Goal: Task Accomplishment & Management: Use online tool/utility

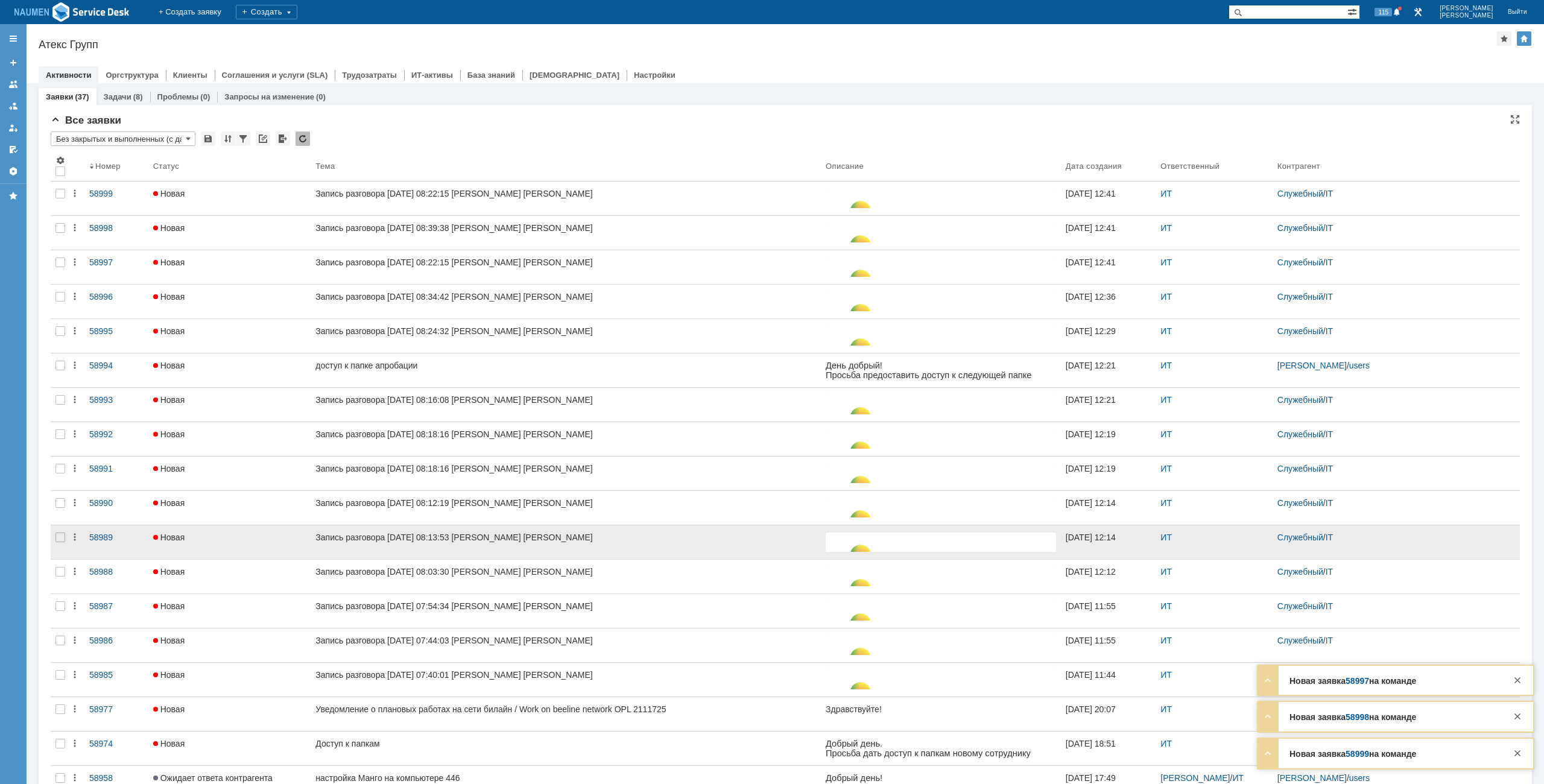
click at [58, 544] on div at bounding box center [60, 542] width 20 height 33
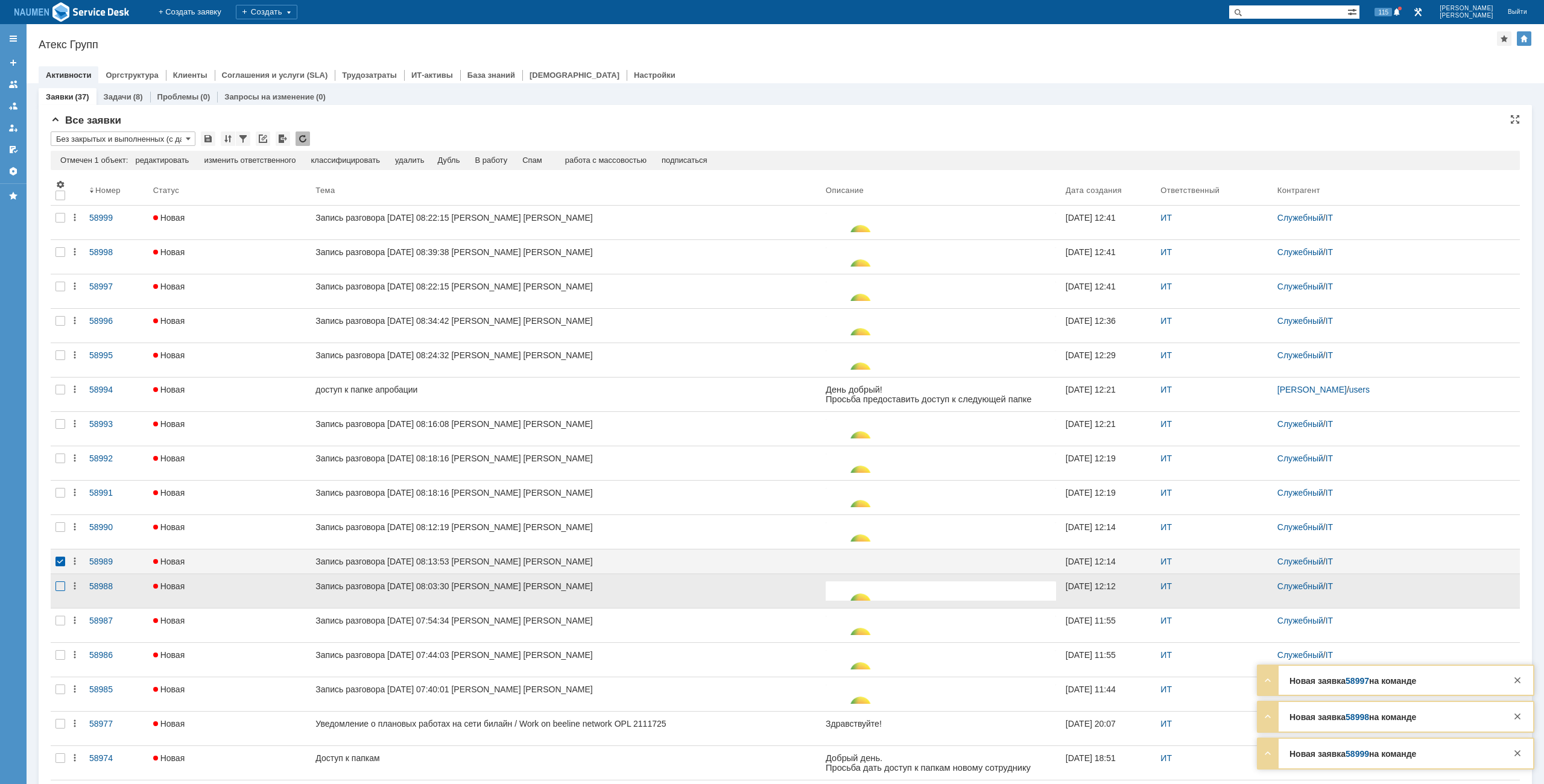
click at [62, 587] on div at bounding box center [60, 586] width 9 height 9
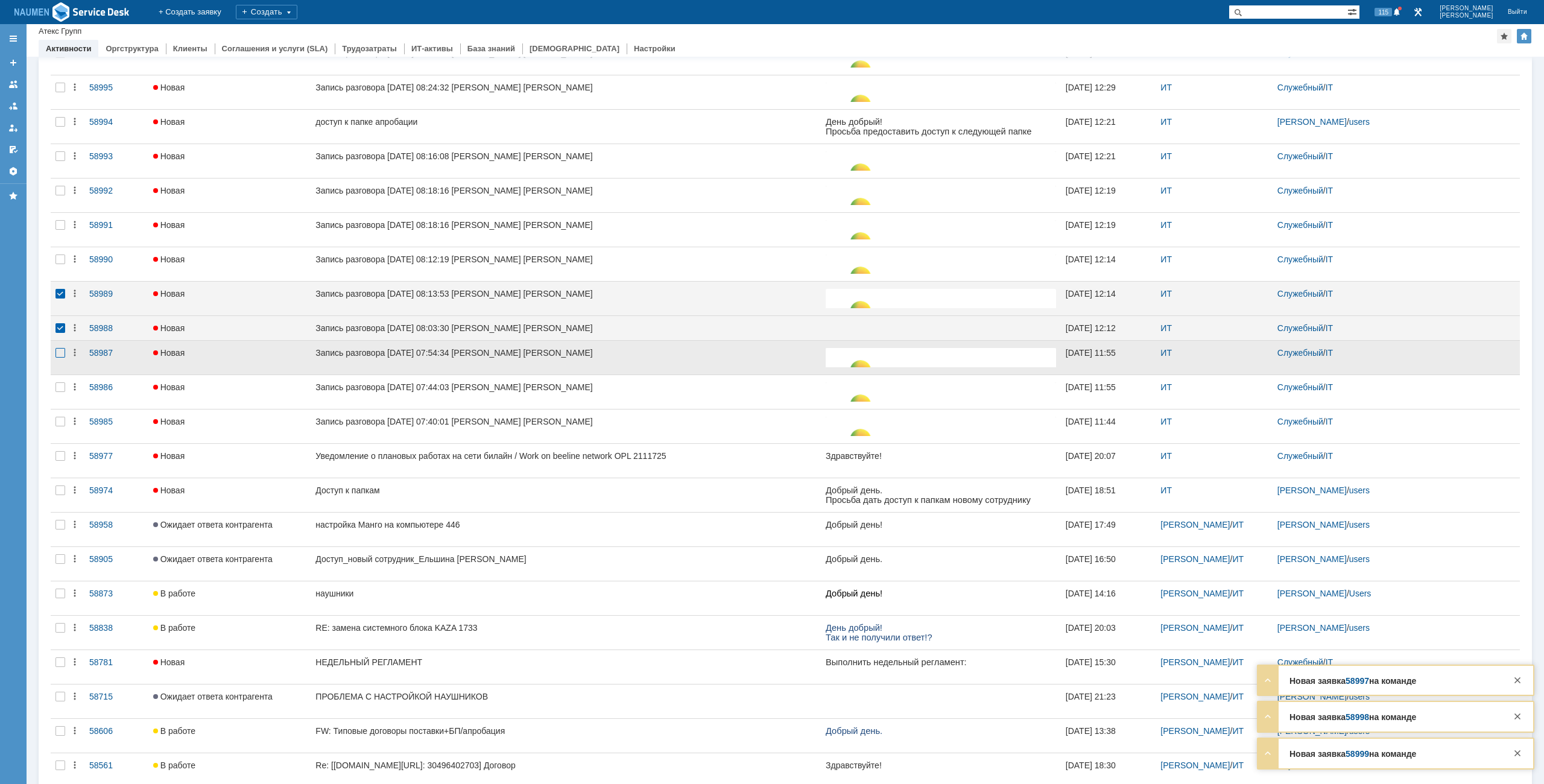
click at [65, 356] on div at bounding box center [60, 352] width 9 height 9
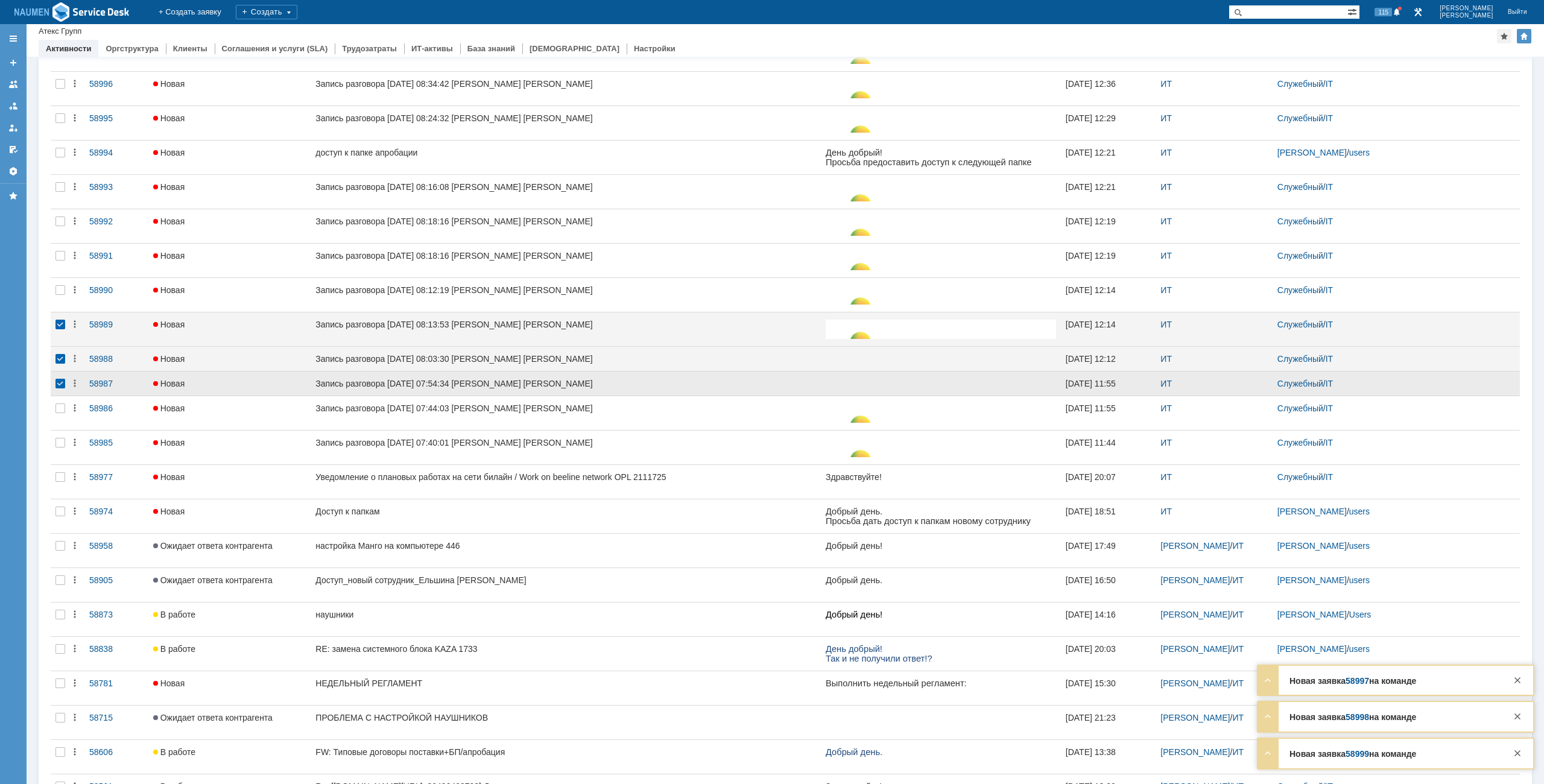
click at [58, 396] on div at bounding box center [60, 383] width 20 height 24
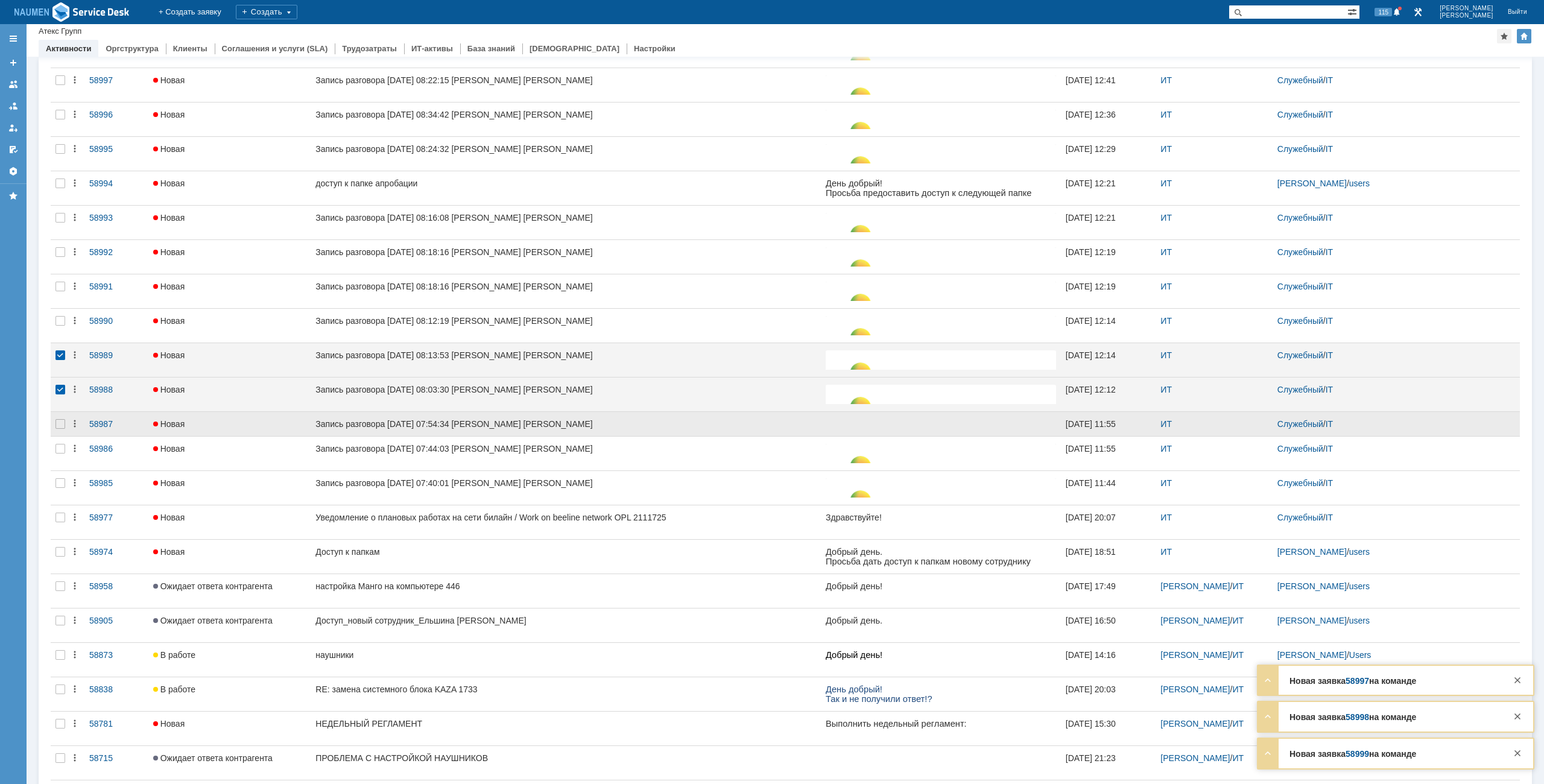
click at [60, 430] on div at bounding box center [60, 424] width 20 height 24
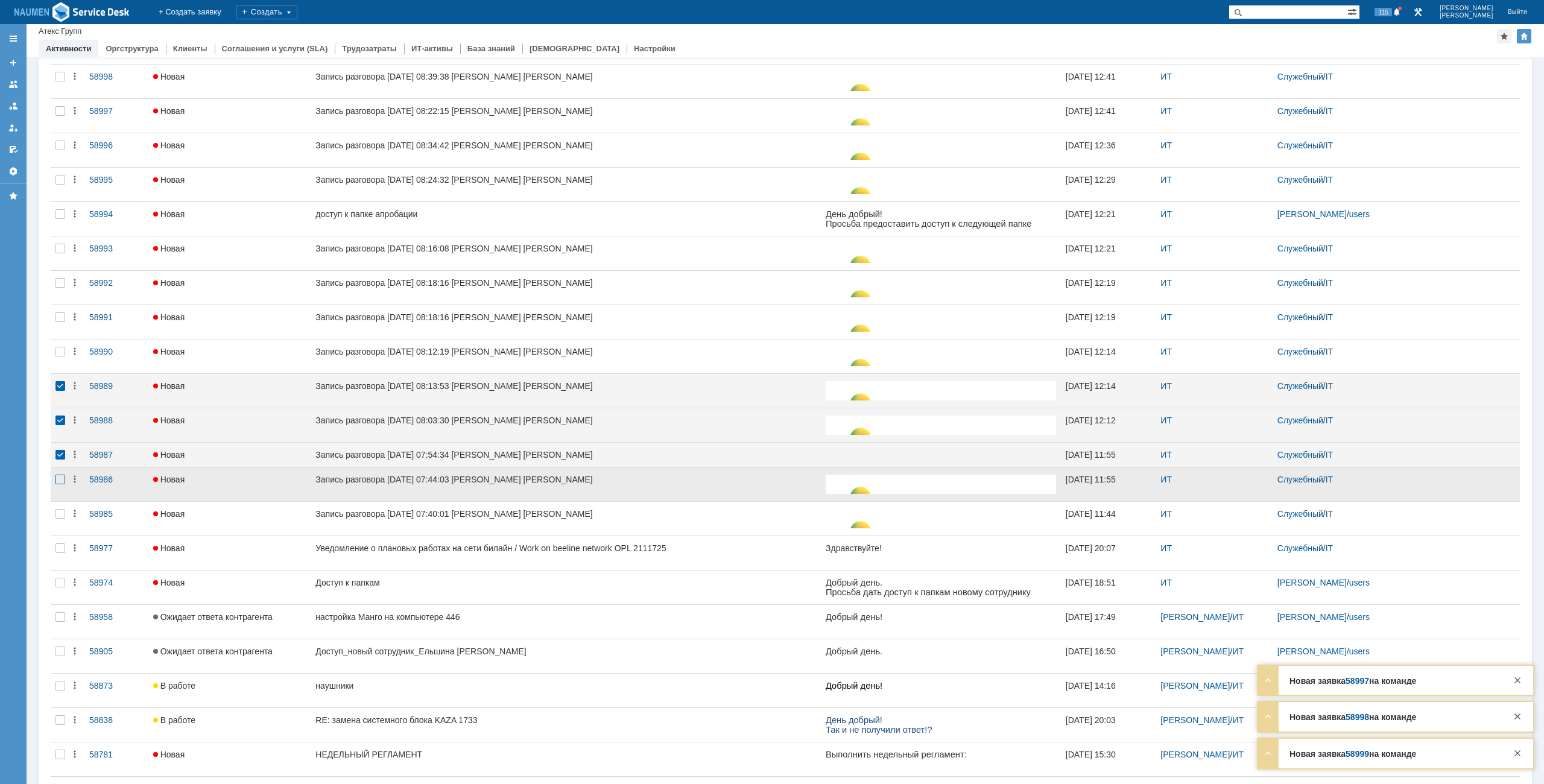
click at [62, 480] on div at bounding box center [60, 479] width 9 height 9
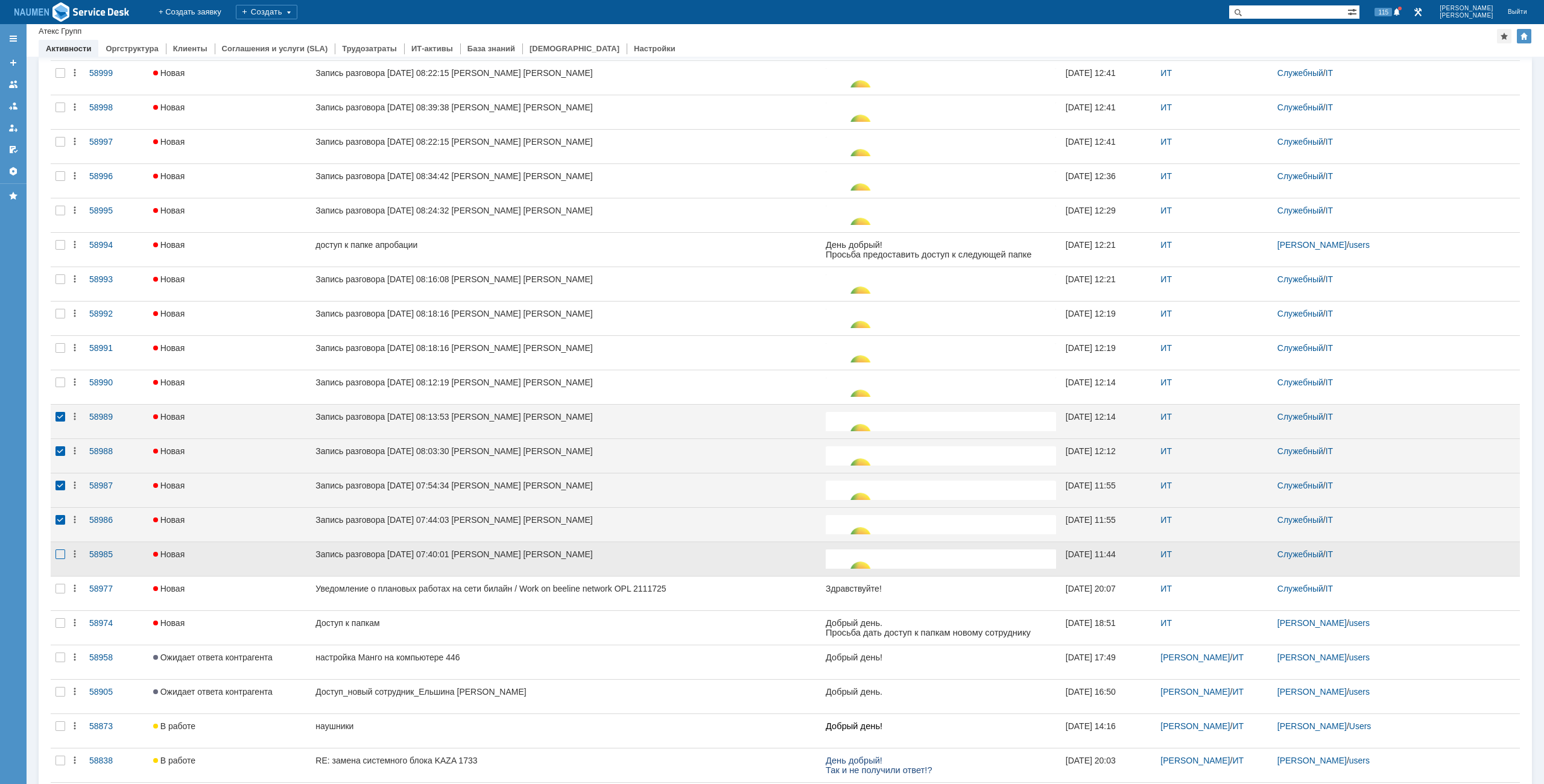
click at [58, 553] on div at bounding box center [60, 554] width 9 height 9
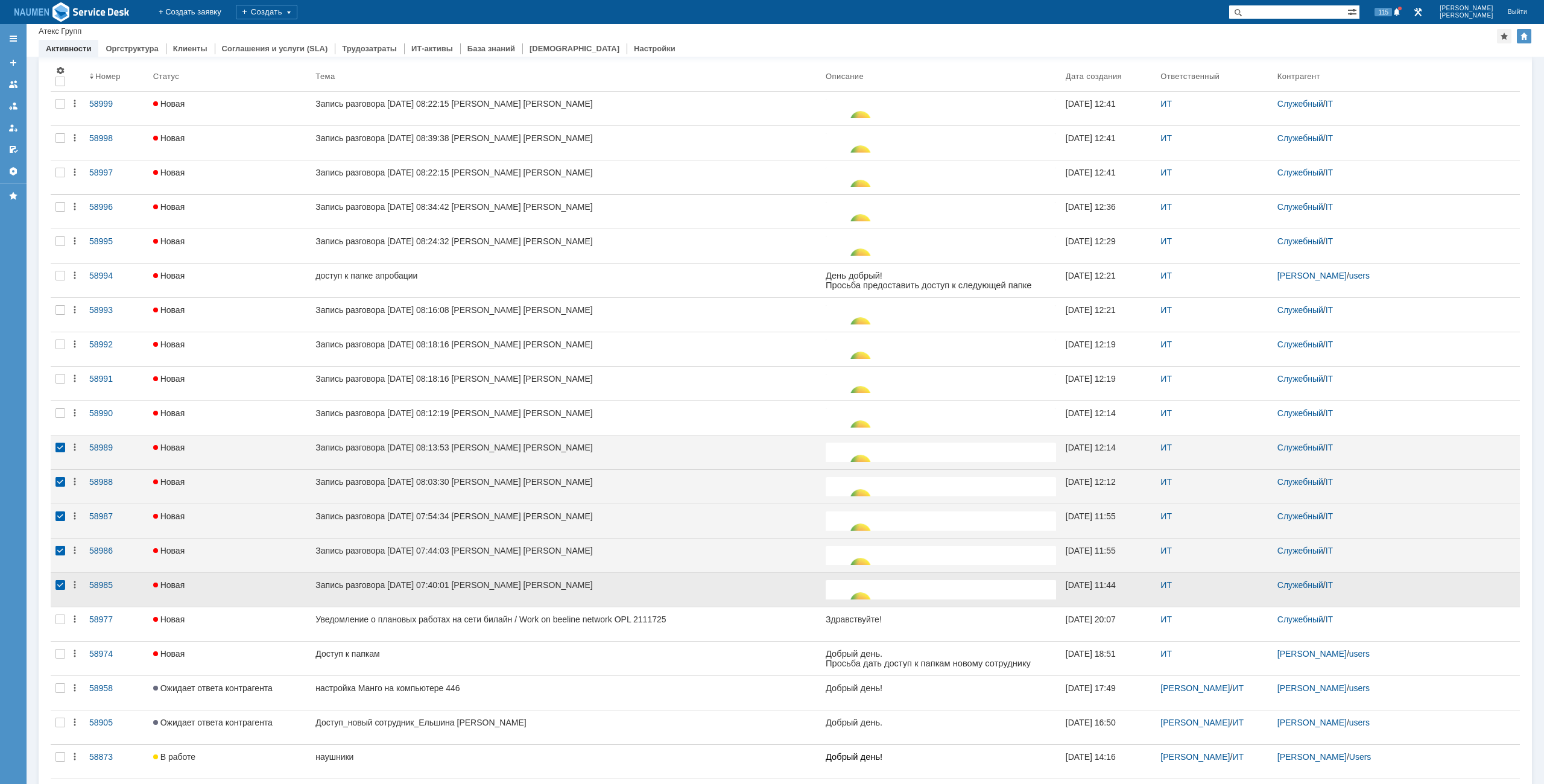
click at [64, 591] on div at bounding box center [60, 590] width 20 height 33
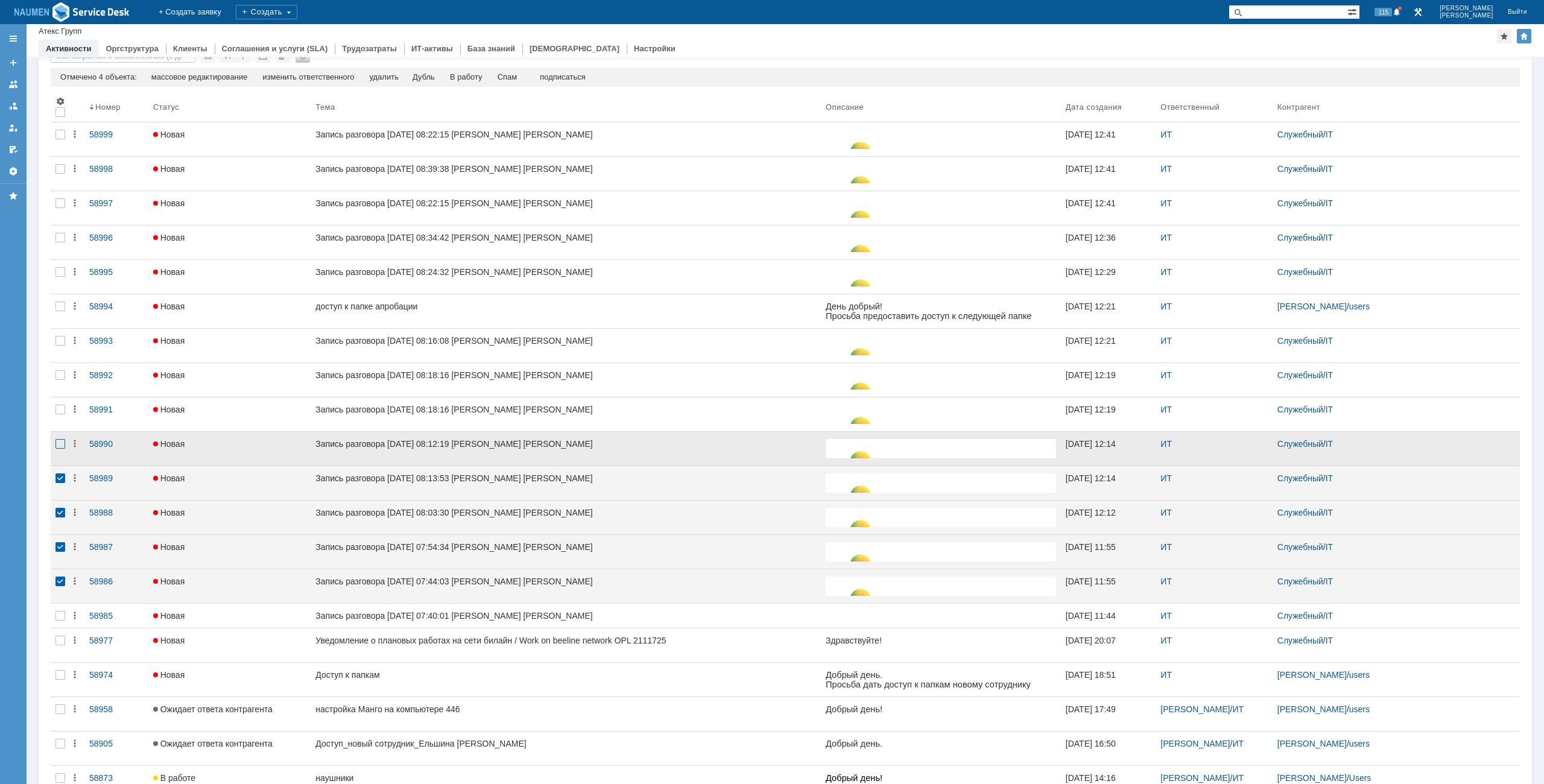
click at [60, 439] on div at bounding box center [60, 443] width 9 height 9
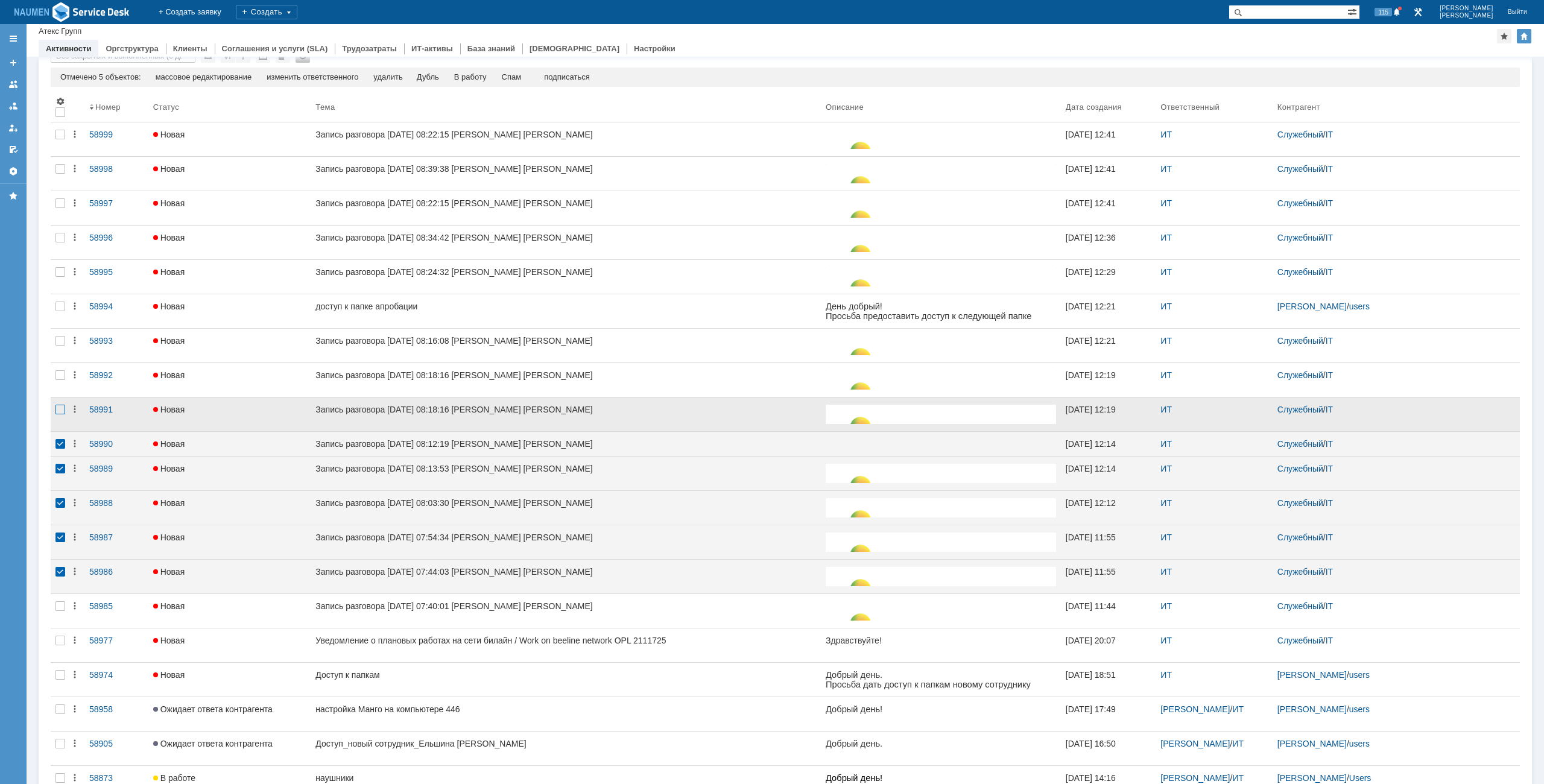
click at [60, 407] on div at bounding box center [60, 409] width 9 height 9
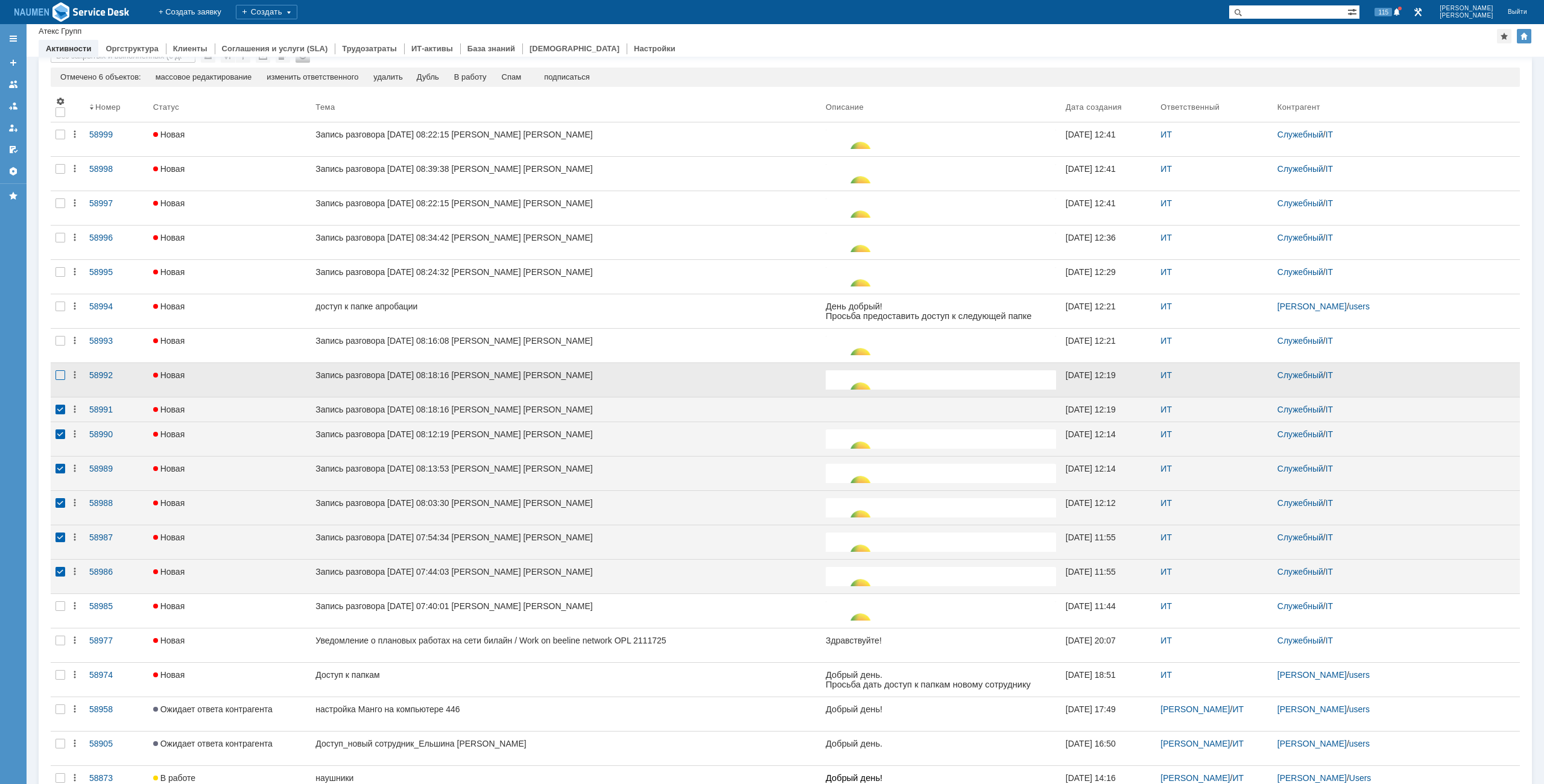
click at [58, 379] on div at bounding box center [60, 375] width 9 height 9
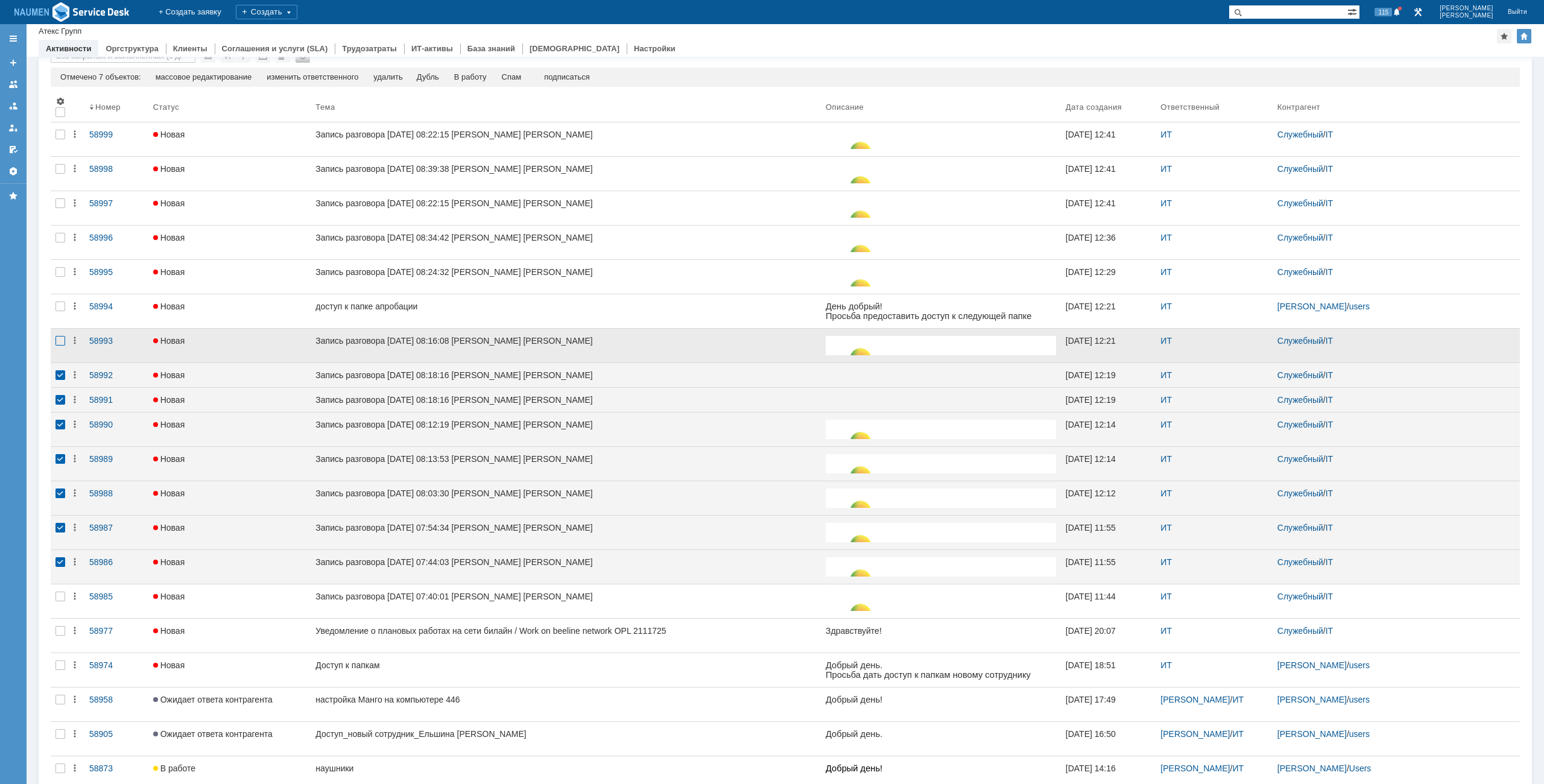
click at [63, 346] on div at bounding box center [60, 341] width 9 height 9
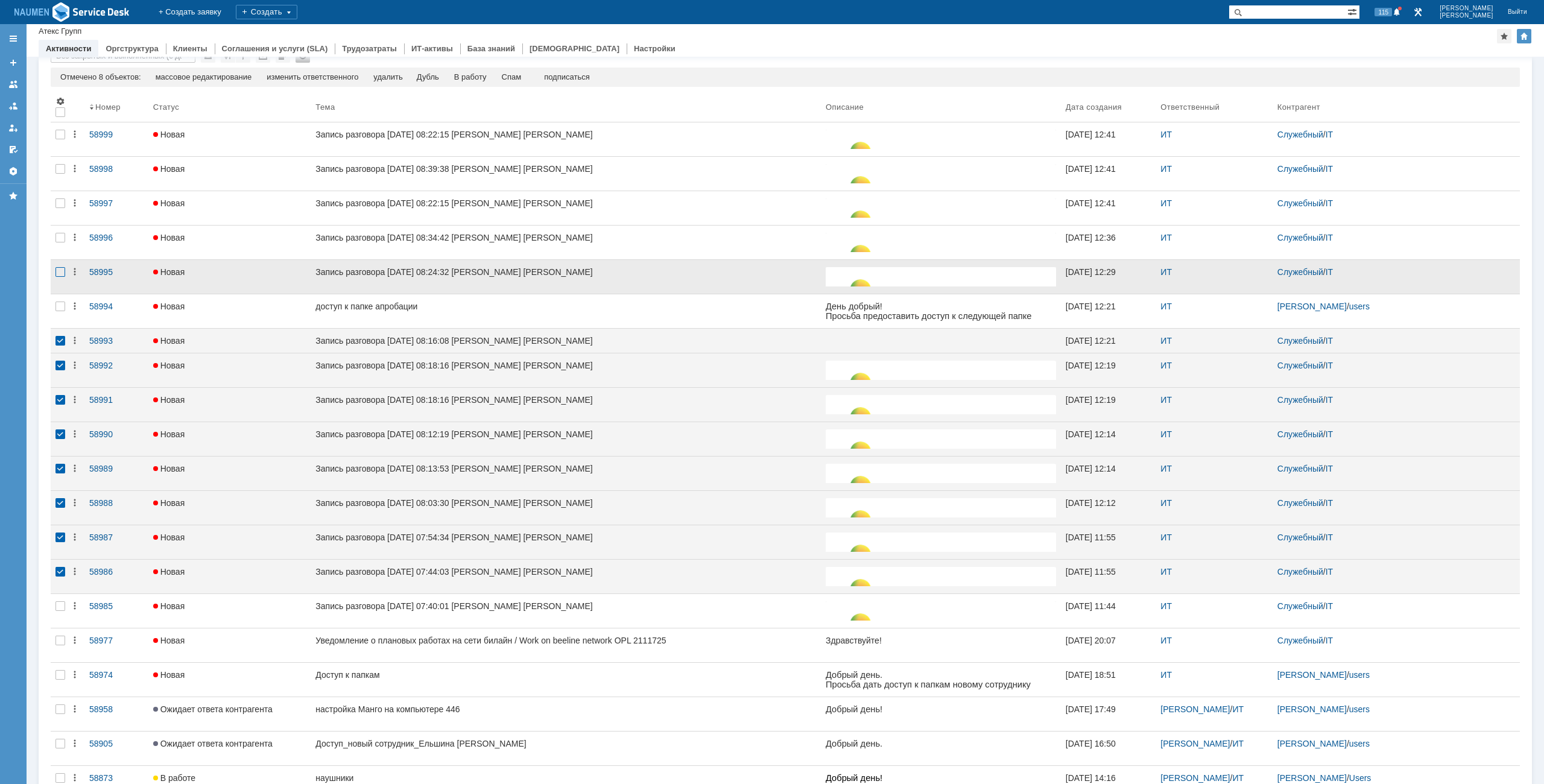
click at [59, 269] on div at bounding box center [60, 272] width 9 height 9
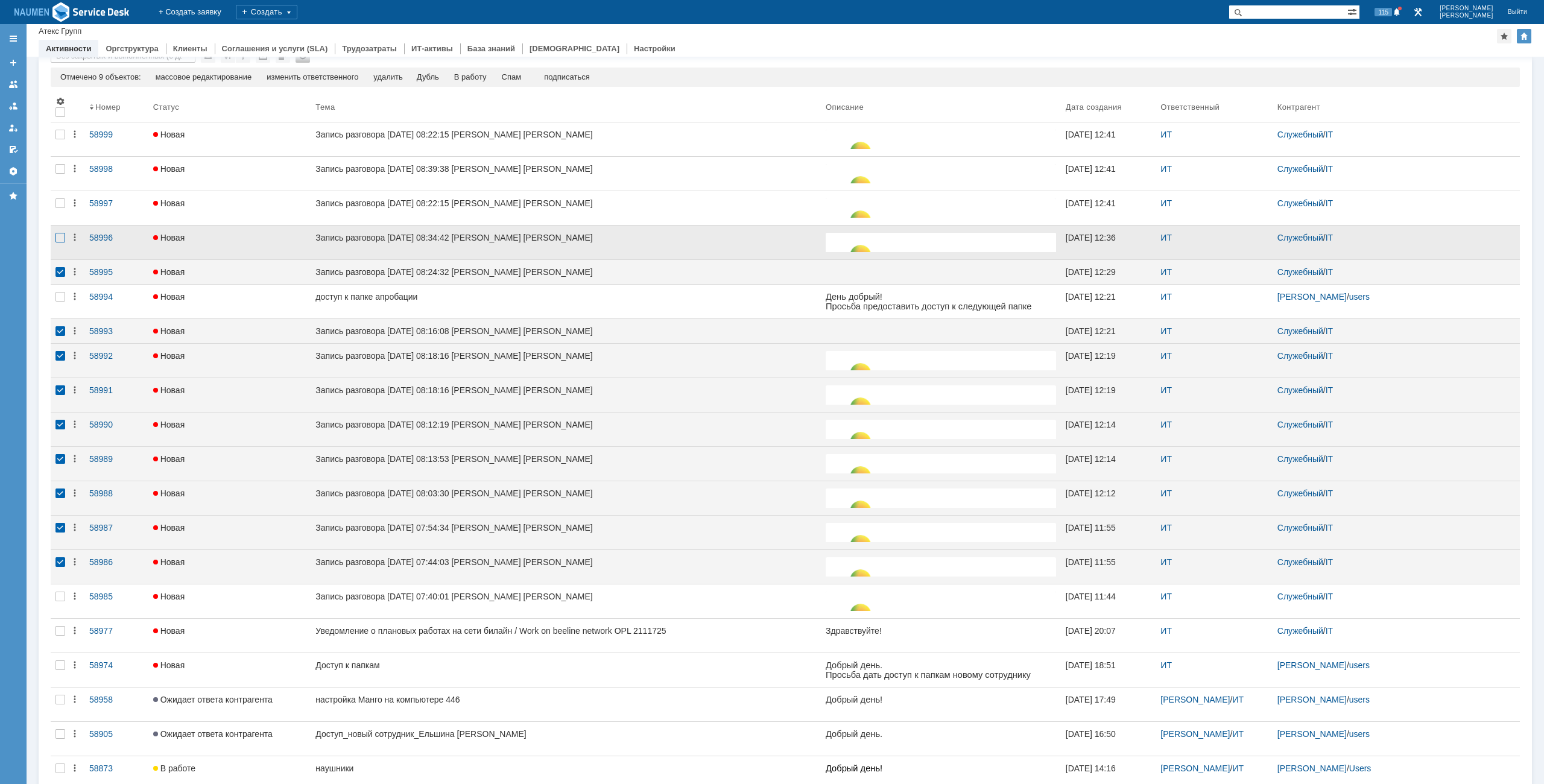
click at [62, 239] on div at bounding box center [60, 237] width 9 height 9
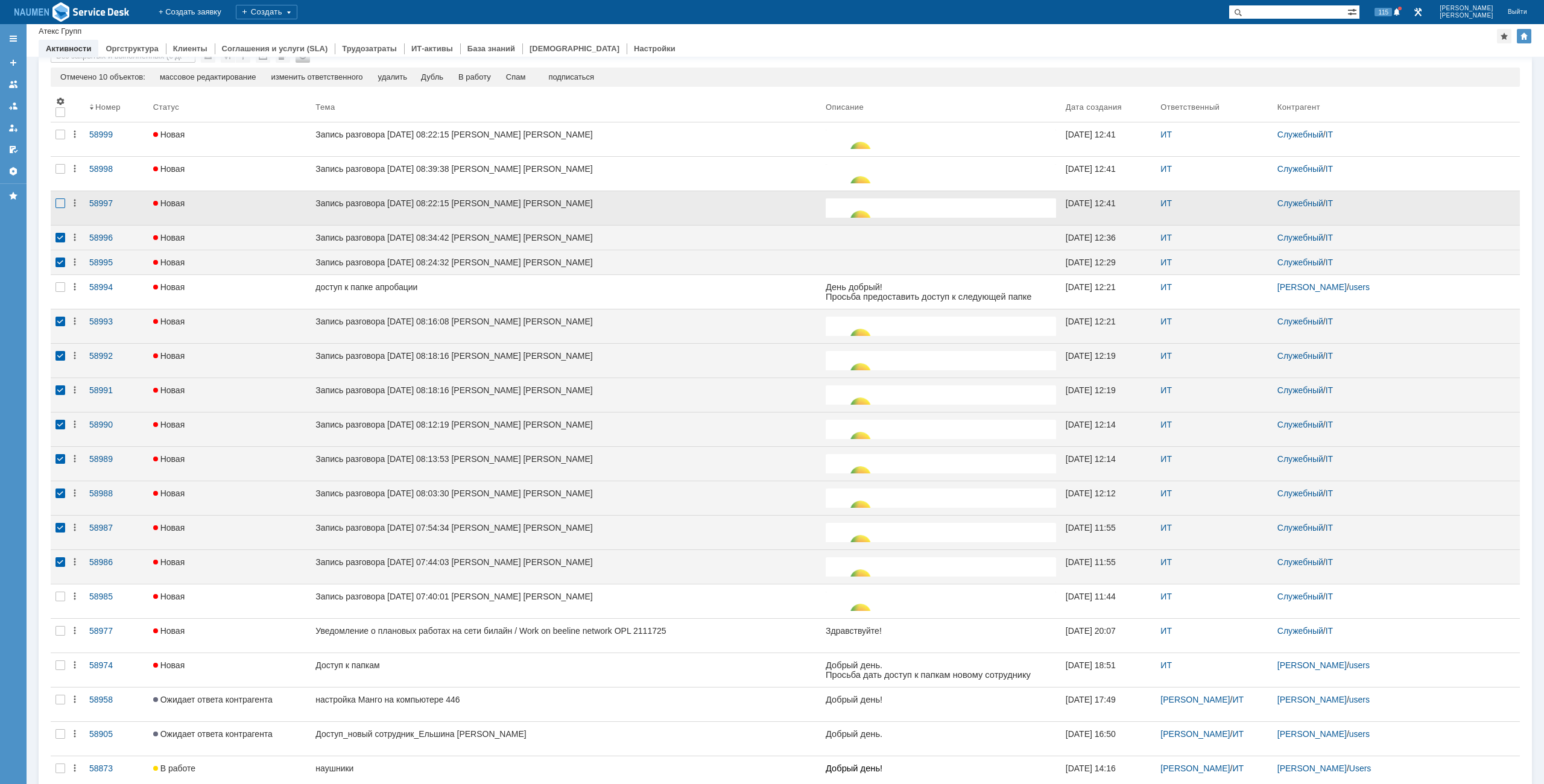
click at [58, 202] on div at bounding box center [60, 203] width 9 height 9
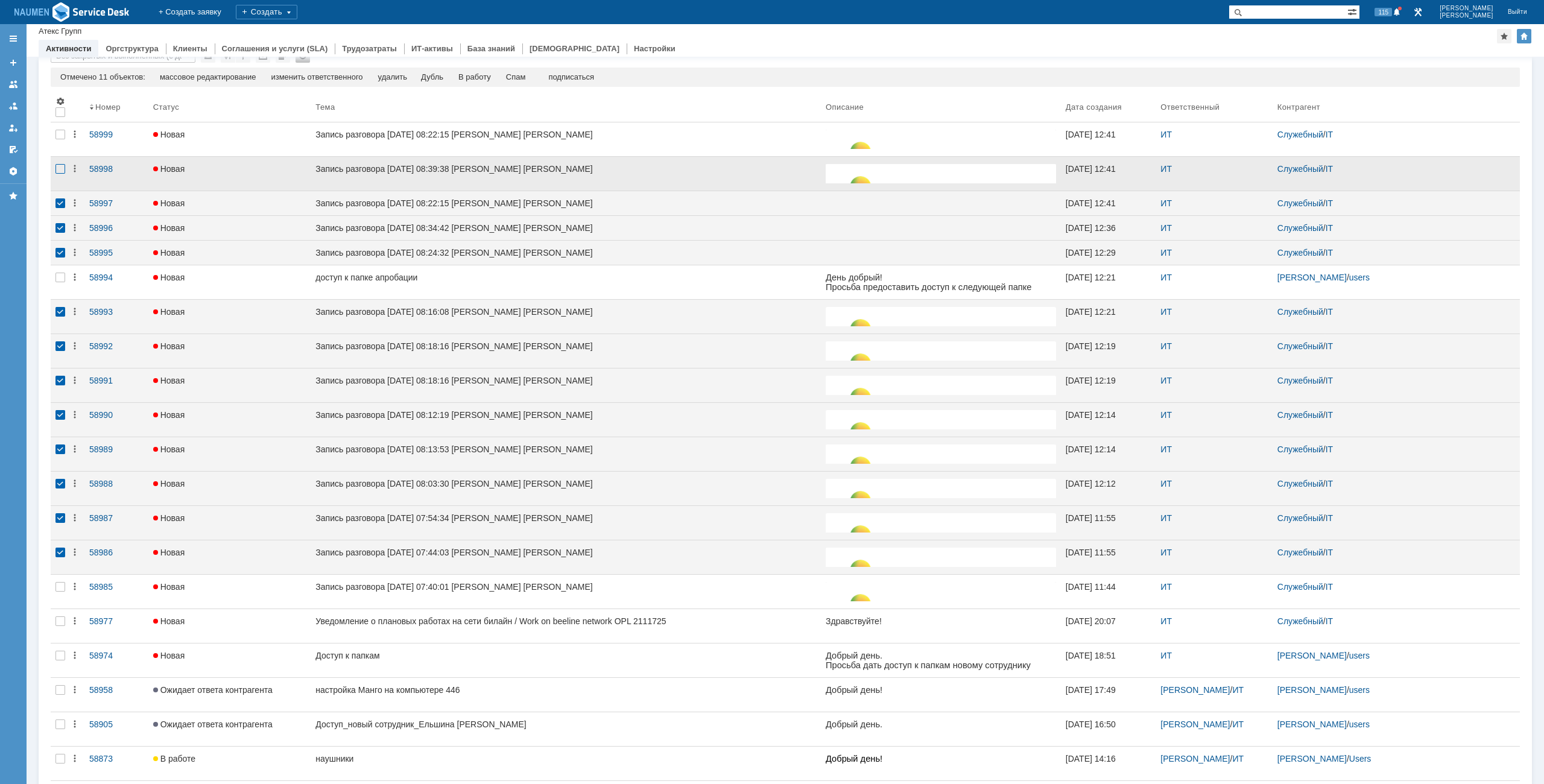
click at [59, 168] on div at bounding box center [60, 168] width 9 height 9
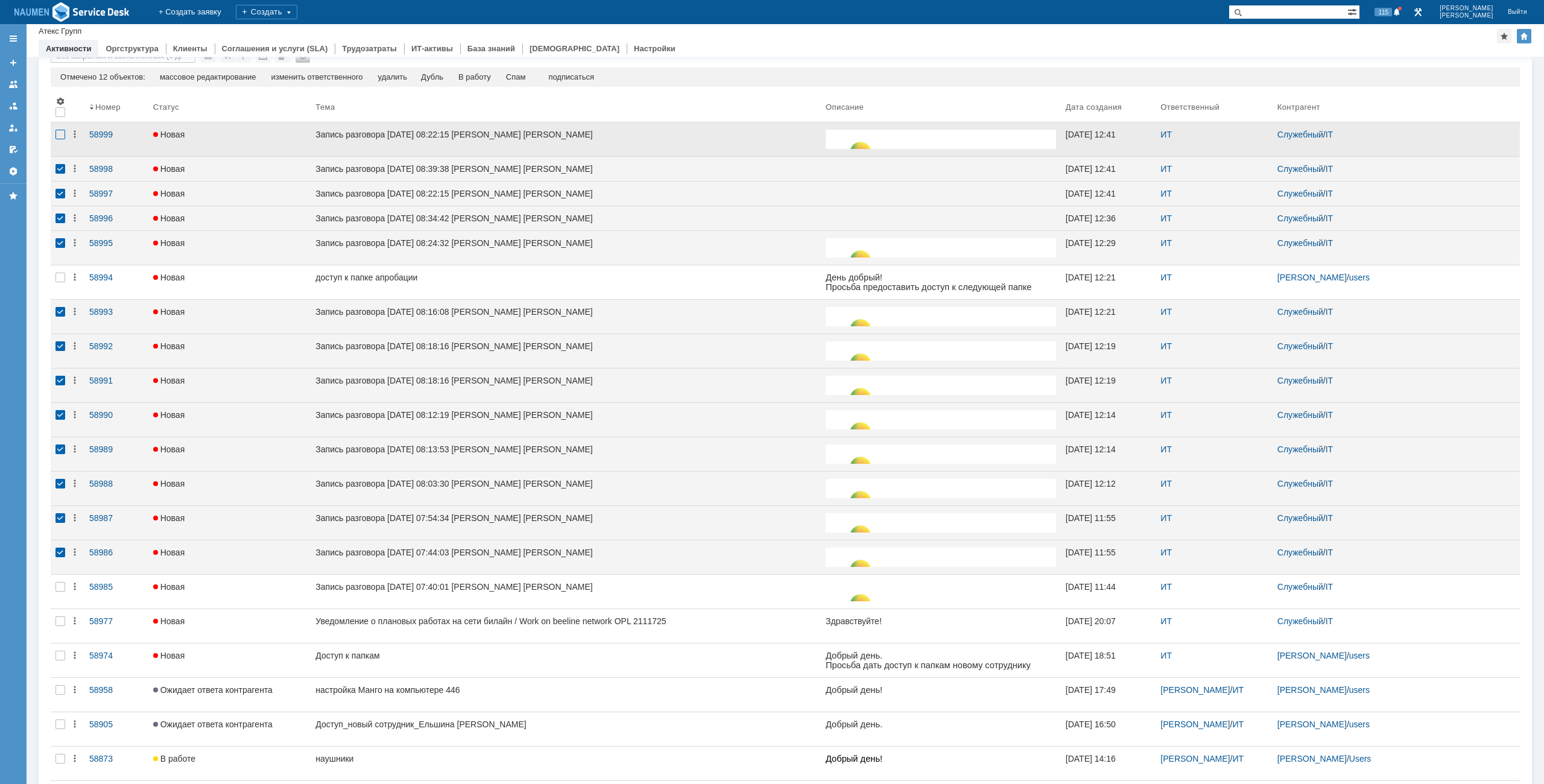
click at [61, 136] on div at bounding box center [60, 134] width 9 height 9
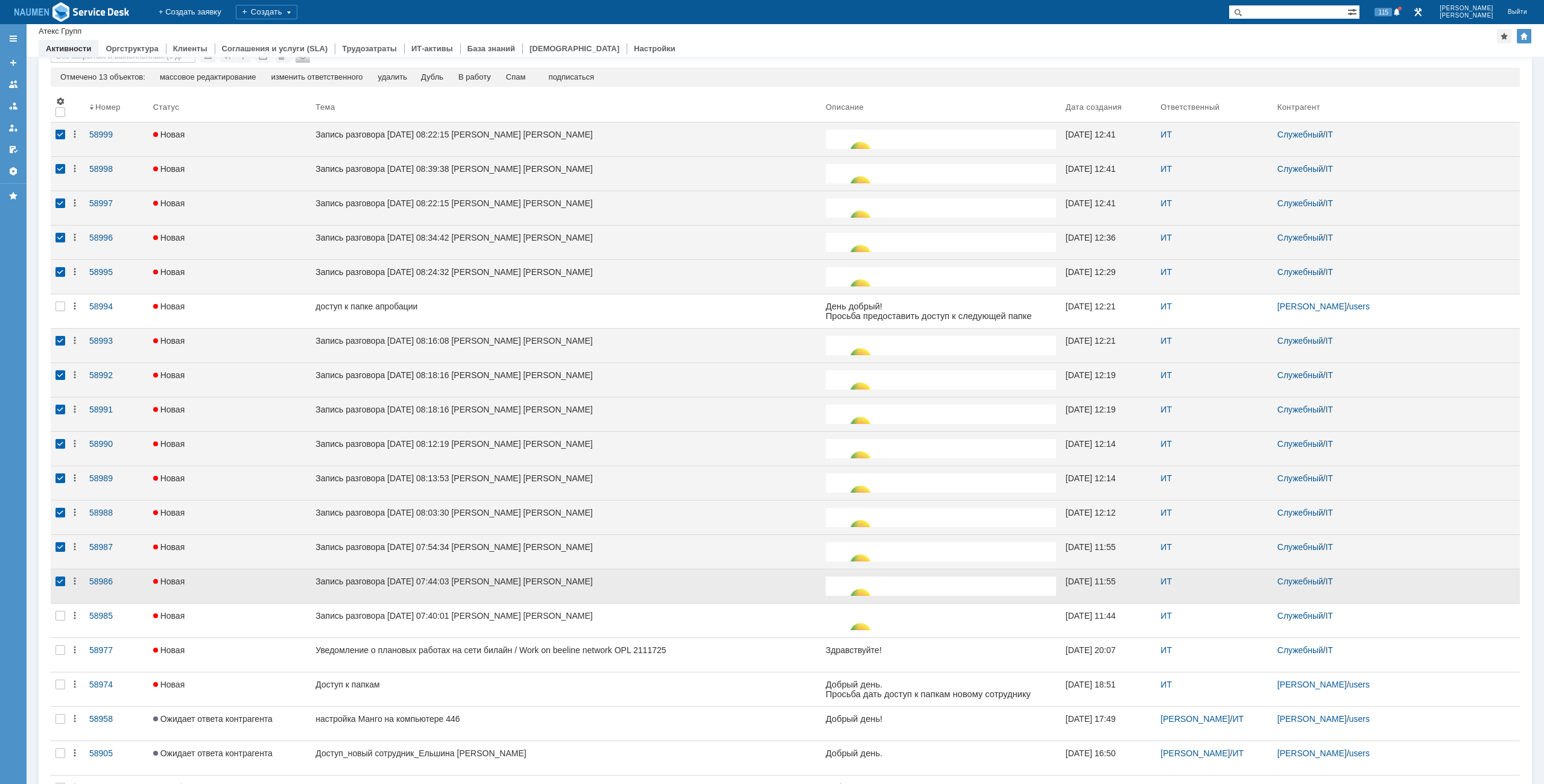
click at [64, 582] on div at bounding box center [60, 581] width 9 height 9
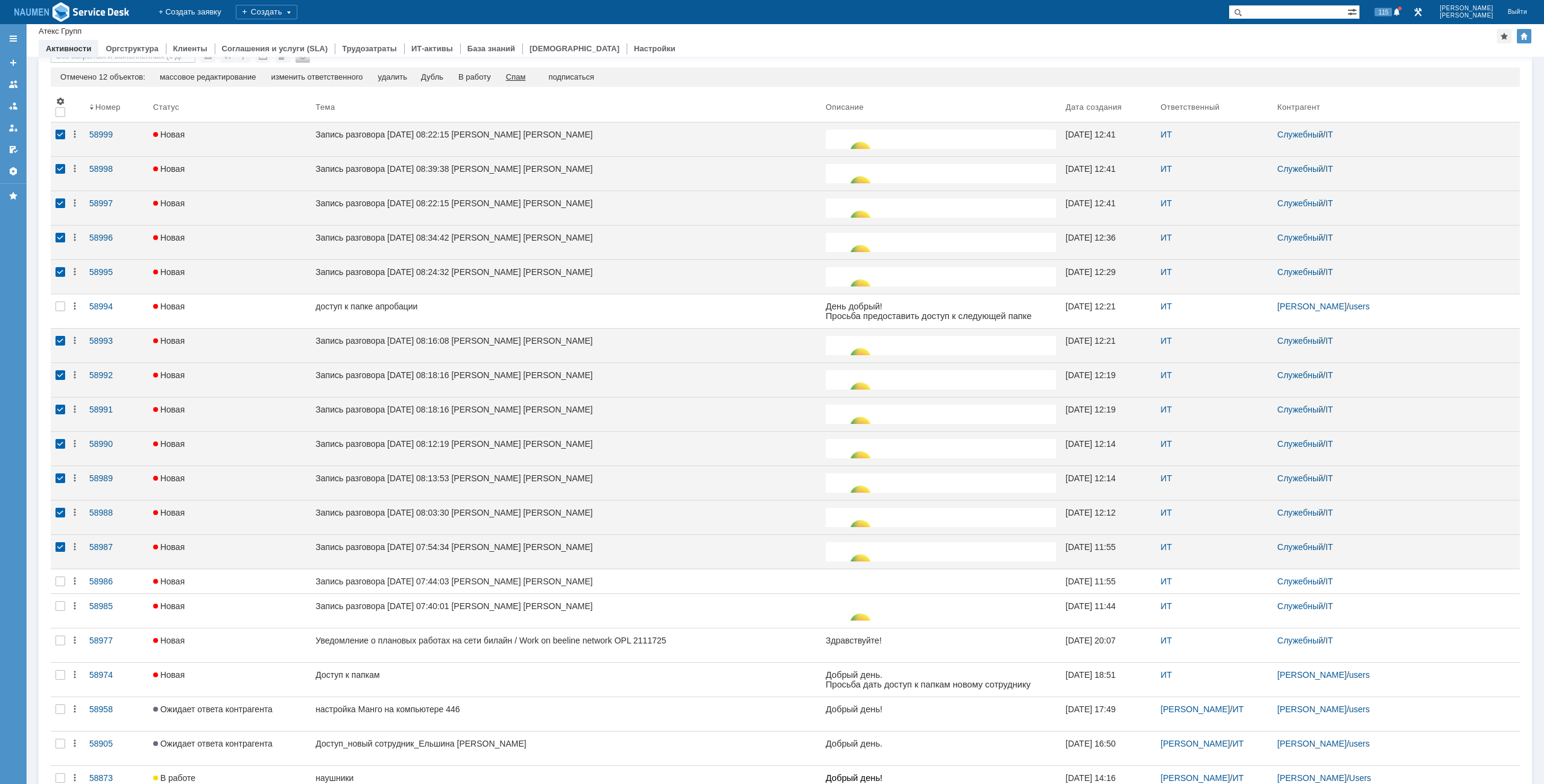
click at [518, 76] on div "Спам" at bounding box center [515, 76] width 20 height 9
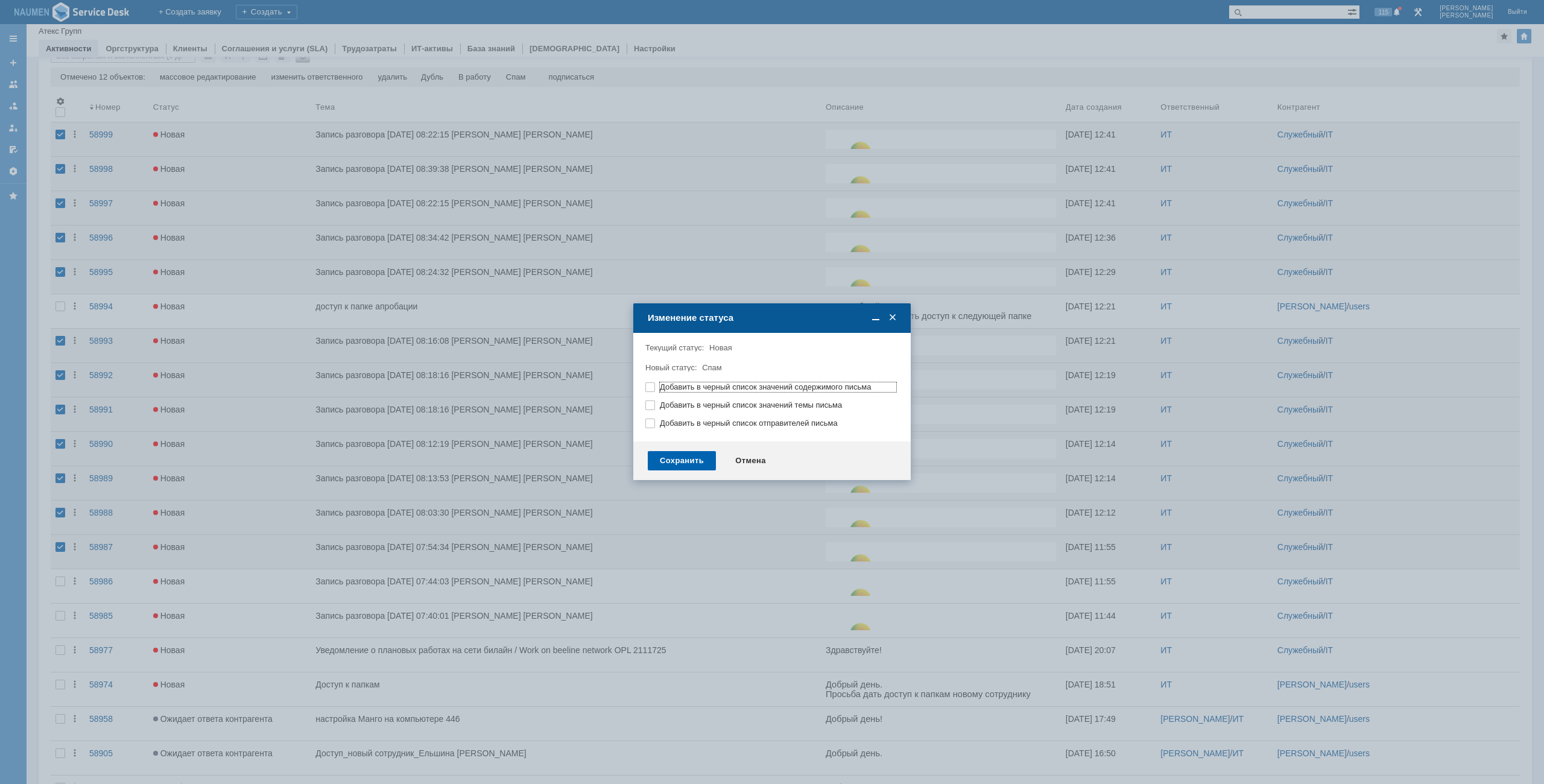
click at [686, 462] on div "Сохранить" at bounding box center [682, 461] width 68 height 20
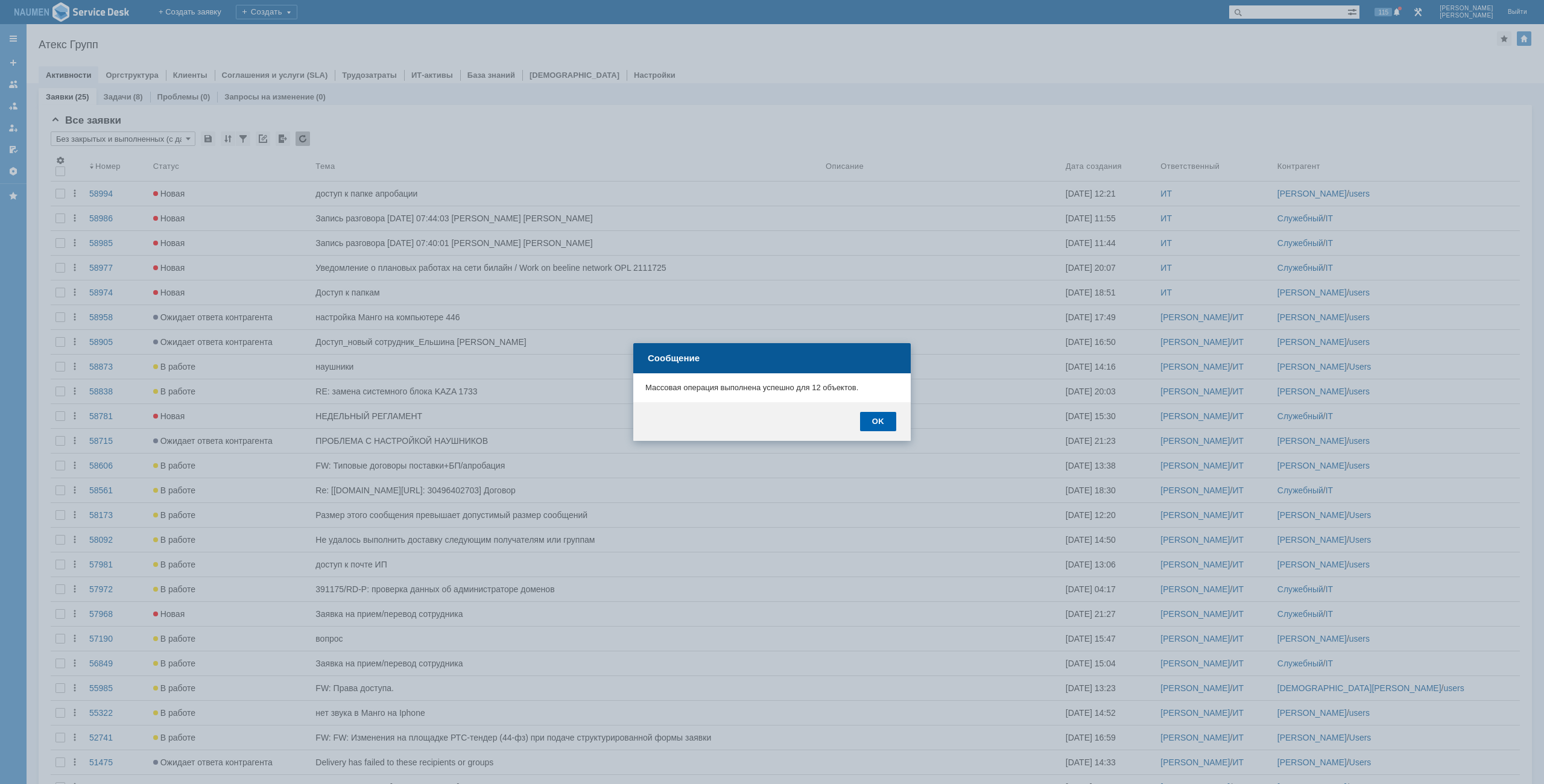
click at [879, 424] on div "OK" at bounding box center [879, 421] width 36 height 20
